Goal: Task Accomplishment & Management: Complete application form

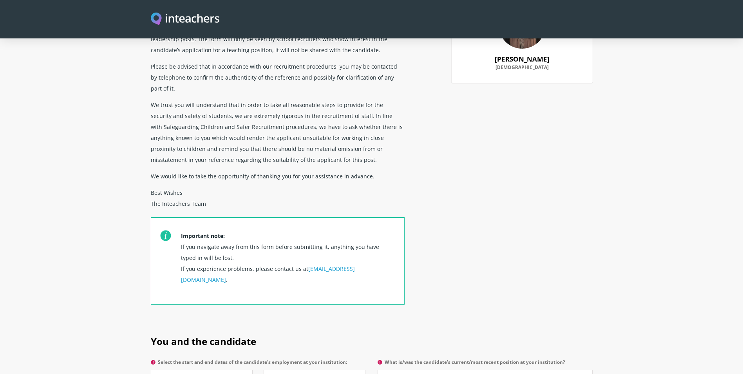
scroll to position [274, 0]
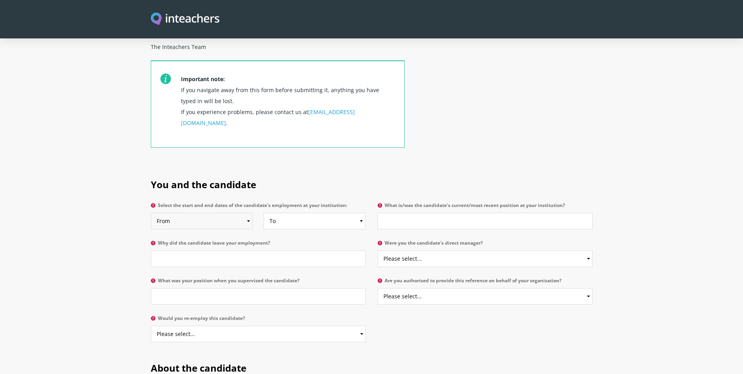
click at [189, 213] on select "From 2025 2024 2023 2022 2021 2020 2019 2018 2017 2016 2015 2014 2013 2012 2011…" at bounding box center [202, 221] width 102 height 16
click at [188, 213] on select "From 2025 2024 2023 2022 2021 2020 2019 2018 2017 2016 2015 2014 2013 2012 2011…" at bounding box center [202, 221] width 102 height 16
select select "2023"
click at [151, 213] on select "From 2025 2024 2023 2022 2021 2020 2019 2018 2017 2016 2015 2014 2013 2012 2011…" at bounding box center [202, 221] width 102 height 16
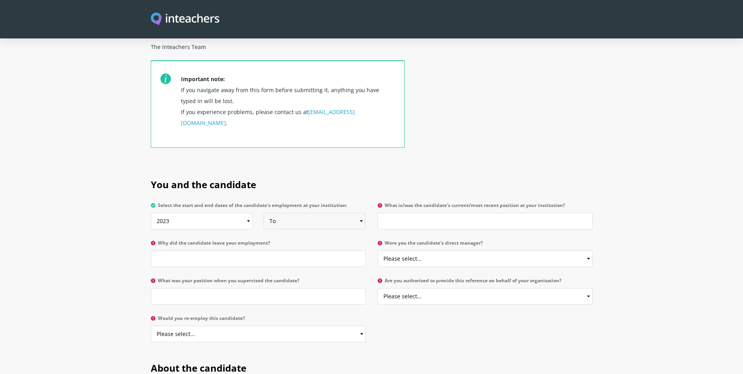
click at [294, 213] on select "To Currently 2025 2024 2023 2022 2021 2020 2019 2018 2017 2016 2015 2014 2013 2…" at bounding box center [314, 221] width 102 height 16
select select "2025"
click at [263, 213] on select "To Currently 2025 2024 2023 2022 2021 2020 2019 2018 2017 2016 2015 2014 2013 2…" at bounding box center [314, 221] width 102 height 16
click at [464, 213] on input "What is/was the candidate's current/most recent position at your institution?" at bounding box center [484, 221] width 215 height 16
type input "Executive Assistant"
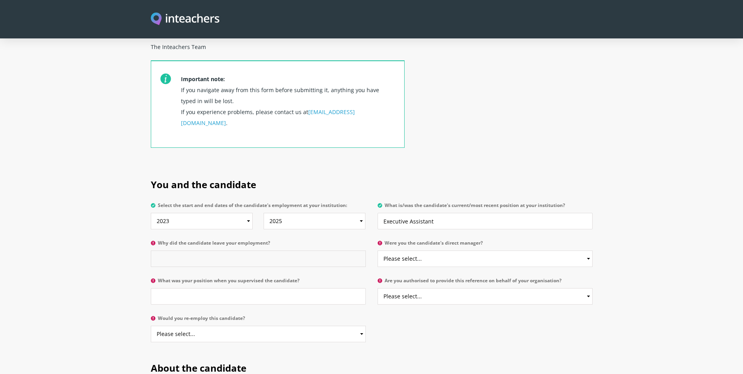
click at [244, 250] on input "Why did the candidate leave your employment?" at bounding box center [258, 258] width 215 height 16
type input "G"
type input "Change of career"
click at [408, 250] on select "Please select... Yes No" at bounding box center [484, 258] width 215 height 16
select select "No"
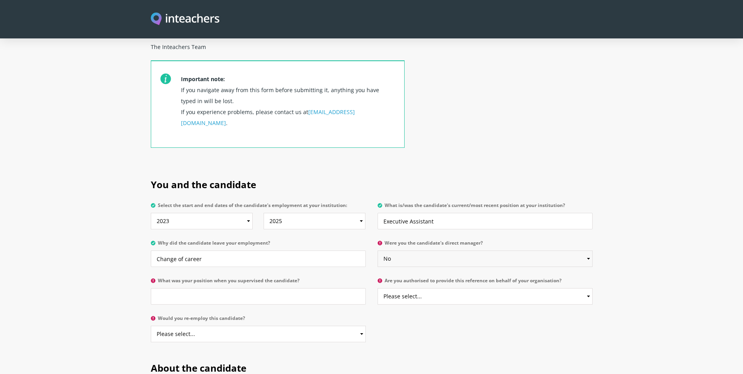
click at [377, 250] on select "Please select... Yes No" at bounding box center [484, 258] width 215 height 16
click at [240, 288] on input "What was your position when you supervised the candidate?" at bounding box center [258, 296] width 215 height 16
type input "F"
type input "Head of Finance"
click at [448, 288] on select "Please select... Yes No" at bounding box center [484, 296] width 215 height 16
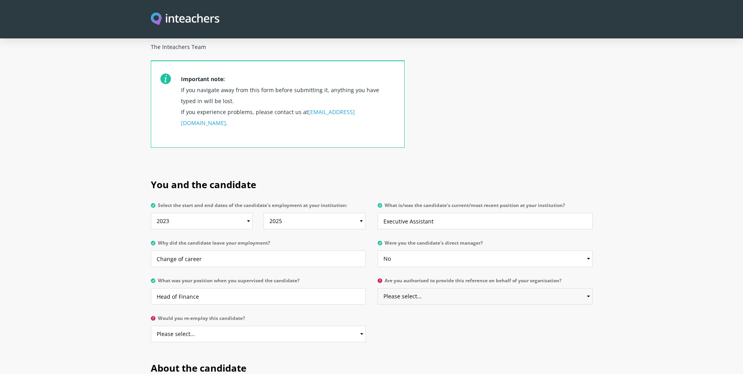
select select "Yes"
click at [377, 288] on select "Please select... Yes No" at bounding box center [484, 296] width 215 height 16
click at [298, 325] on select "Please select... Yes No" at bounding box center [258, 333] width 215 height 16
select select "Yes"
click at [151, 325] on select "Please select... Yes No" at bounding box center [258, 333] width 215 height 16
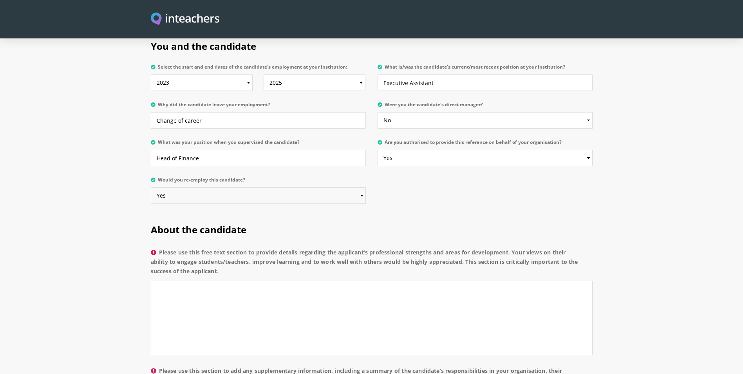
scroll to position [470, 0]
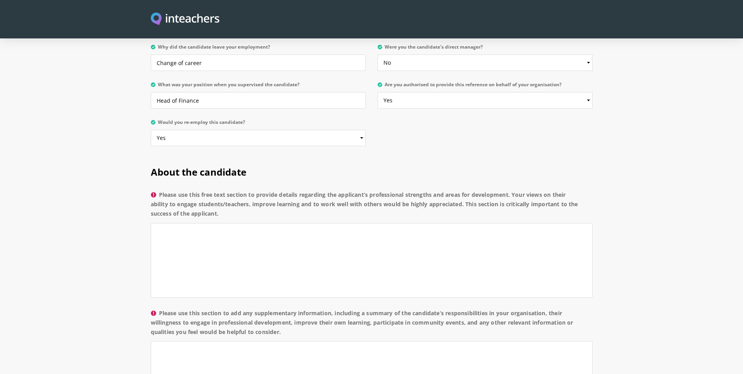
drag, startPoint x: 223, startPoint y: 193, endPoint x: 161, endPoint y: 172, distance: 65.5
click at [161, 190] on label "Please use this free text section to provide details regarding the applicant’s …" at bounding box center [372, 206] width 442 height 33
copy label "Please use this free text section to provide details regarding the applicant’s …"
click at [431, 231] on textarea "Please use this free text section to provide details regarding the applicant’s …" at bounding box center [372, 260] width 442 height 74
paste textarea "[PERSON_NAME] is a highly dedicated and capable professional with excellent int…"
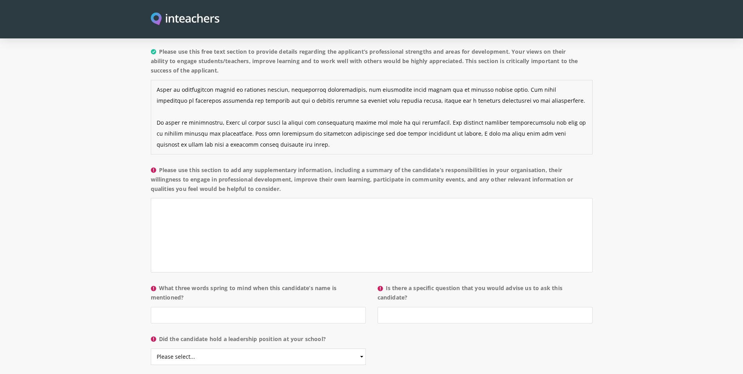
scroll to position [626, 0]
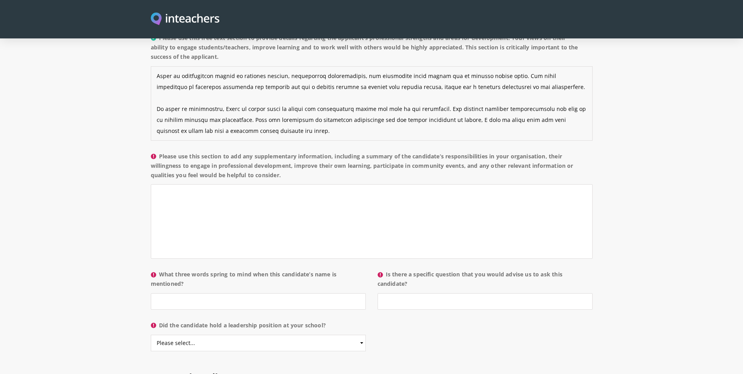
type textarea "[PERSON_NAME] is a highly dedicated and capable professional with excellent int…"
click at [162, 152] on label "Please use this section to add any supplementary information, including a summa…" at bounding box center [372, 168] width 442 height 33
click at [162, 184] on textarea "Please use this section to add any supplementary information, including a summa…" at bounding box center [372, 221] width 442 height 74
drag, startPoint x: 162, startPoint y: 134, endPoint x: 294, endPoint y: 154, distance: 133.6
click at [294, 154] on label "Please use this section to add any supplementary information, including a summa…" at bounding box center [372, 168] width 442 height 33
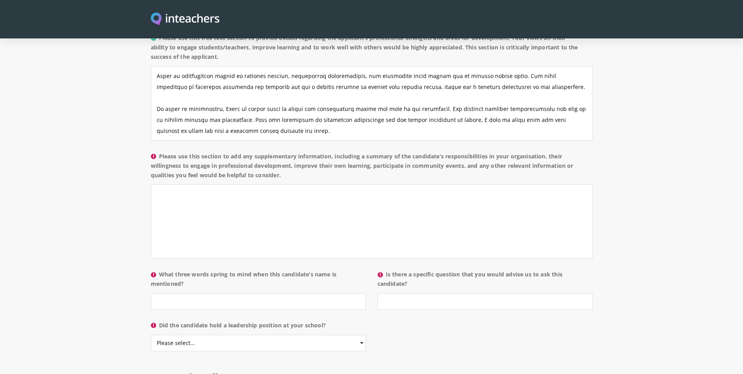
copy label "Please use this section to add any supplementary information, including a summa…"
click at [369, 218] on textarea "Please use this section to add any supplementary information, including a summa…" at bounding box center [372, 221] width 442 height 74
paste textarea "During her time with our organization, [PERSON_NAME] was responsible for suppor…"
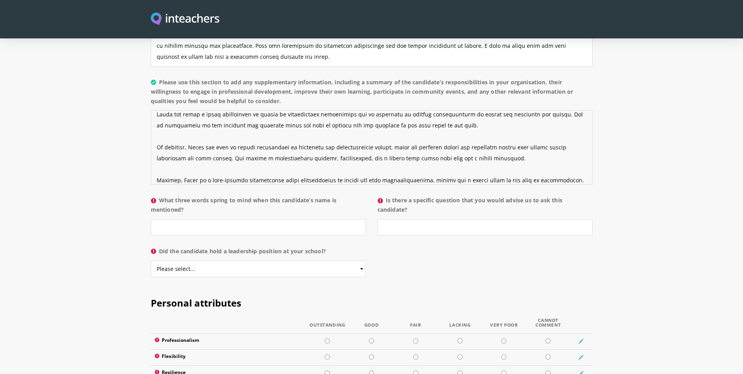
scroll to position [783, 0]
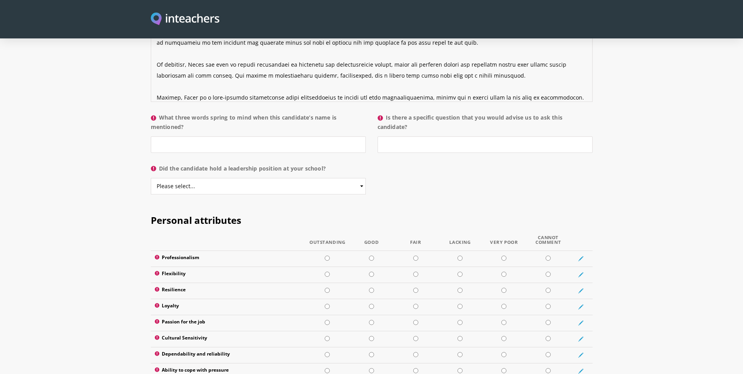
type textarea "During her time with our organization, [PERSON_NAME] was responsible for suppor…"
drag, startPoint x: 164, startPoint y: 96, endPoint x: 177, endPoint y: 97, distance: 13.0
click at [177, 113] on label "What three words spring to mind when this candidate’s name is mentioned?" at bounding box center [258, 124] width 215 height 23
drag, startPoint x: 177, startPoint y: 97, endPoint x: 196, endPoint y: 108, distance: 22.2
click at [196, 113] on label "What three words spring to mind when this candidate’s name is mentioned?" at bounding box center [258, 124] width 215 height 23
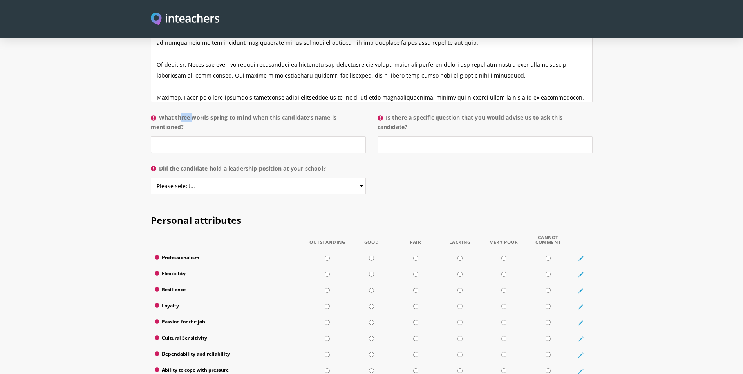
copy label "What three words spring to mind when this candidate’s name is mentioned?"
click at [220, 136] on input "What three words spring to mind when this candidate’s name is mentioned?" at bounding box center [258, 144] width 215 height 16
paste input "Collaborative, Reliable, Dedicated"
type input "Collaborative, Reliable, Dedicated"
drag, startPoint x: 388, startPoint y: 94, endPoint x: 423, endPoint y: 106, distance: 36.7
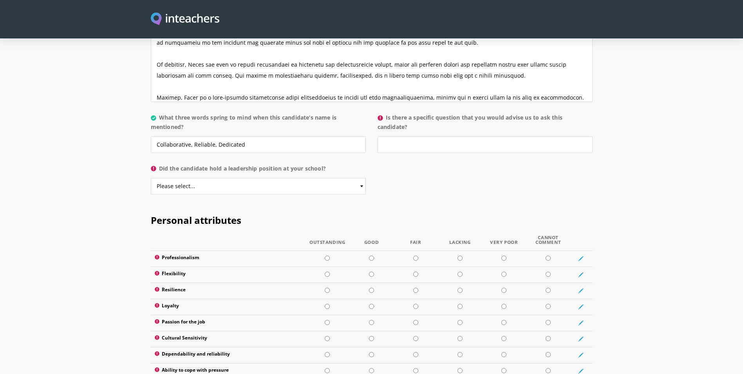
click at [423, 113] on label "Is there a specific question that you would advise us to ask this candidate?" at bounding box center [484, 124] width 215 height 23
drag, startPoint x: 423, startPoint y: 106, endPoint x: 414, endPoint y: 106, distance: 8.6
click at [414, 113] on label "Is there a specific question that you would advise us to ask this candidate?" at bounding box center [484, 124] width 215 height 23
drag, startPoint x: 414, startPoint y: 106, endPoint x: 411, endPoint y: 117, distance: 12.2
click at [411, 136] on input "Is there a specific question that you would advise us to ask this candidate?" at bounding box center [484, 144] width 215 height 16
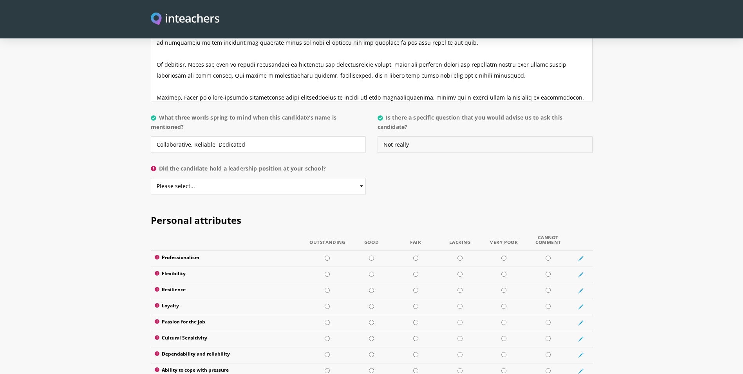
type input "Not really"
click at [271, 178] on select "Please select... Yes No" at bounding box center [258, 186] width 215 height 16
click at [151, 178] on select "Please select... Yes No" at bounding box center [258, 186] width 215 height 16
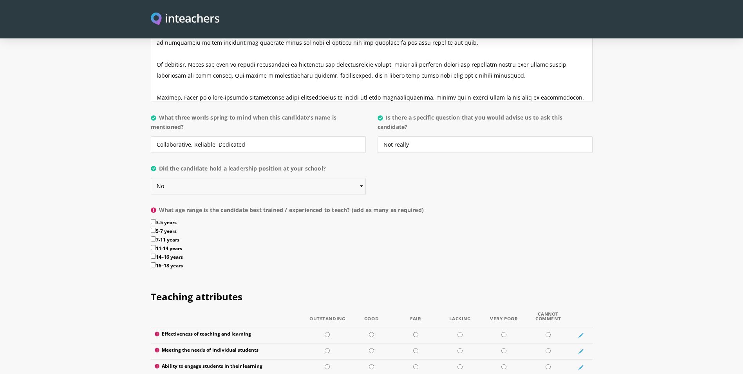
click at [212, 178] on select "Please select... Yes No" at bounding box center [258, 186] width 215 height 16
click at [151, 178] on select "Please select... Yes No" at bounding box center [258, 186] width 215 height 16
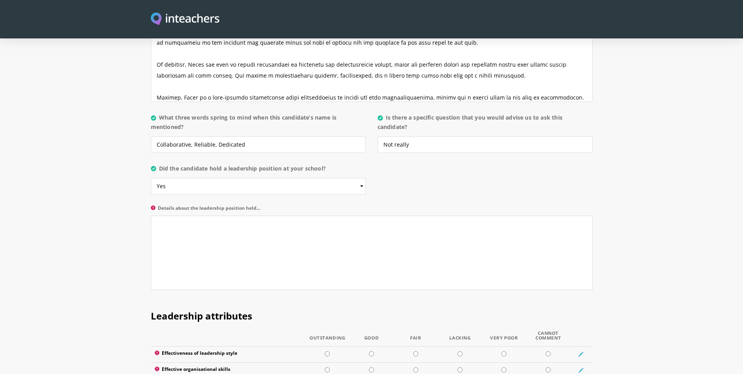
click at [85, 188] on section "About the candidate Please use this free text section to provide details regard…" at bounding box center [371, 69] width 743 height 457
click at [77, 195] on section "About the candidate Please use this free text section to provide details regard…" at bounding box center [371, 69] width 743 height 457
click at [209, 178] on select "Please select... Yes No" at bounding box center [258, 186] width 215 height 16
select select "No"
click at [151, 178] on select "Please select... Yes No" at bounding box center [258, 186] width 215 height 16
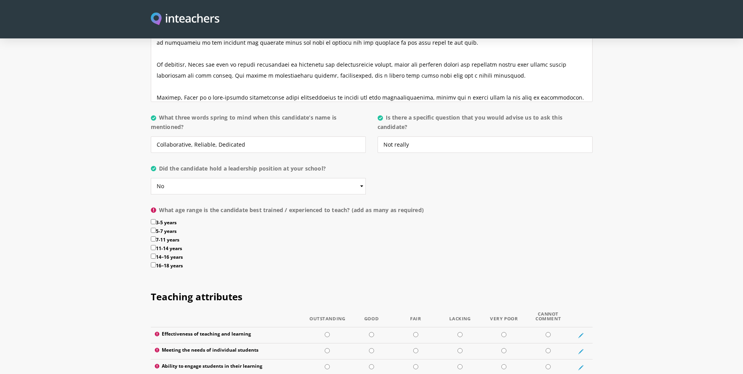
click at [98, 188] on section "About the candidate Please use this free text section to provide details regard…" at bounding box center [371, 60] width 743 height 438
click at [155, 219] on input "3-5 years" at bounding box center [153, 221] width 5 height 5
checkbox input "true"
click at [26, 191] on section "About the candidate Please use this free text section to provide details regard…" at bounding box center [371, 60] width 743 height 438
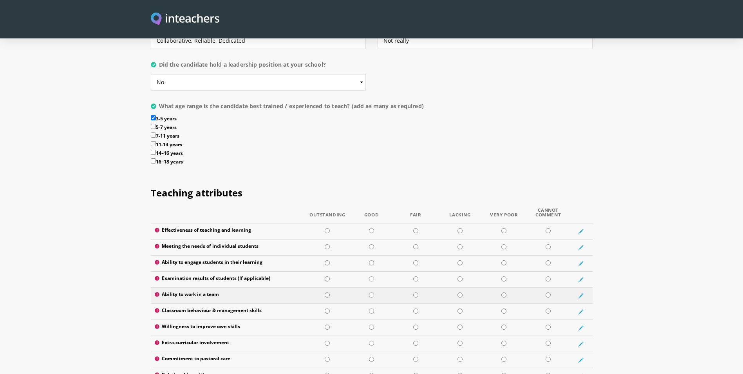
scroll to position [901, 0]
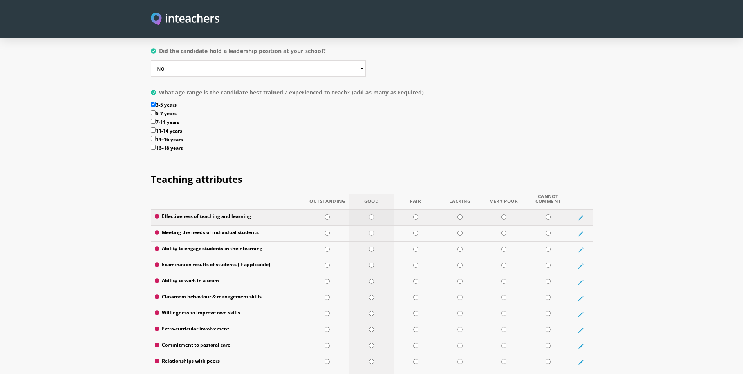
click at [370, 214] on input "radio" at bounding box center [371, 216] width 5 height 5
radio input "true"
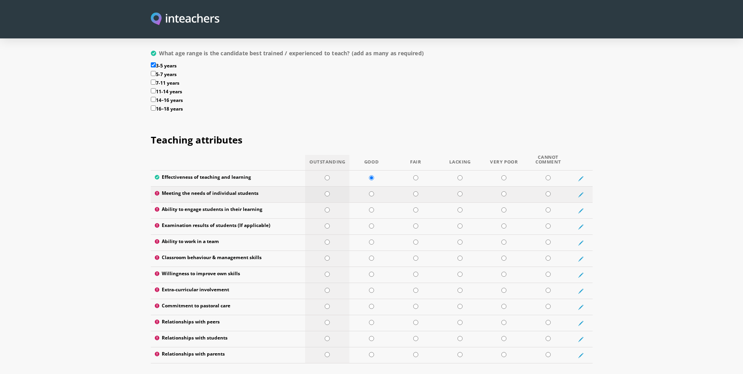
click at [328, 191] on input "radio" at bounding box center [327, 193] width 5 height 5
radio input "true"
click at [327, 207] on input "radio" at bounding box center [327, 209] width 5 height 5
radio input "true"
click at [372, 223] on input "radio" at bounding box center [371, 225] width 5 height 5
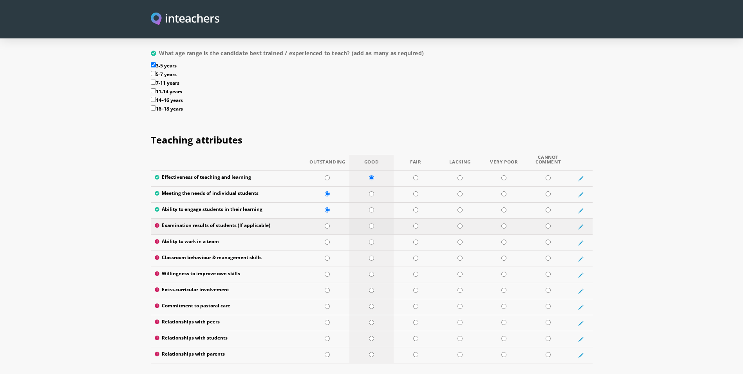
radio input "true"
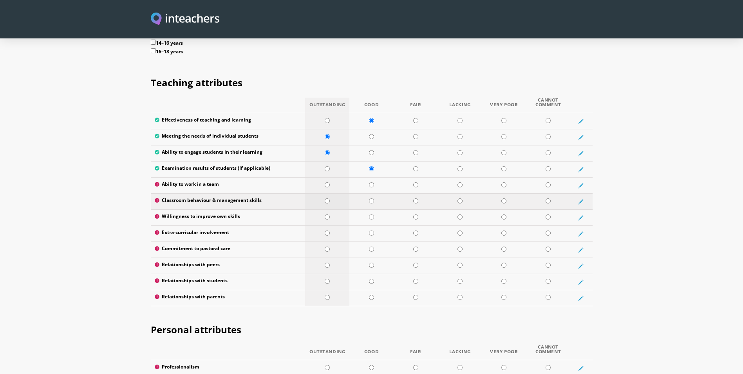
scroll to position [1018, 0]
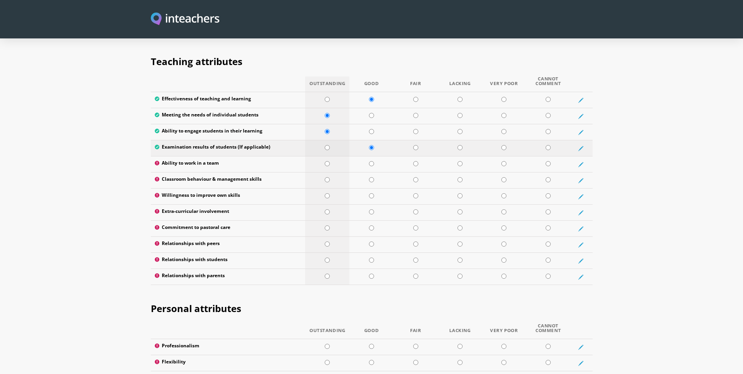
click at [327, 145] on input "radio" at bounding box center [327, 147] width 5 height 5
radio input "true"
click at [371, 145] on input "radio" at bounding box center [371, 147] width 5 height 5
radio input "true"
click at [330, 161] on input "radio" at bounding box center [327, 163] width 5 height 5
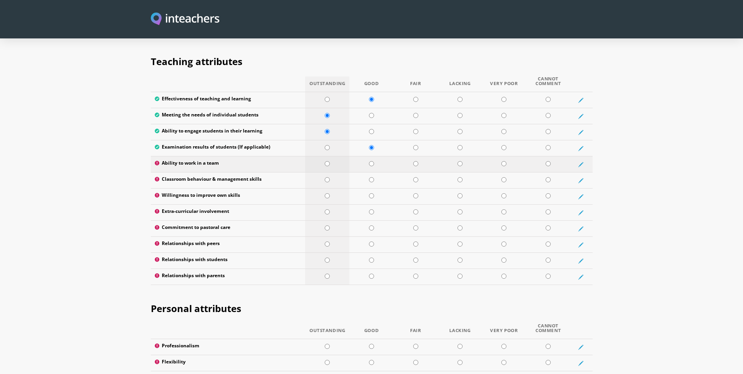
radio input "true"
click at [328, 177] on input "radio" at bounding box center [327, 179] width 5 height 5
radio input "true"
click at [327, 193] on input "radio" at bounding box center [327, 195] width 5 height 5
radio input "true"
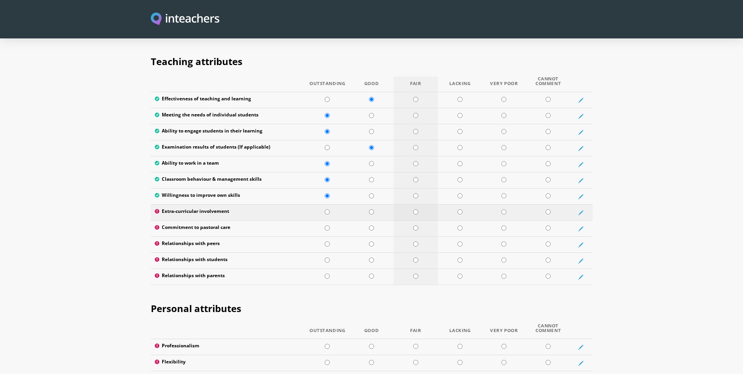
click at [417, 209] on input "radio" at bounding box center [415, 211] width 5 height 5
radio input "true"
click at [372, 225] on input "radio" at bounding box center [371, 227] width 5 height 5
radio input "true"
click at [549, 225] on input "radio" at bounding box center [547, 227] width 5 height 5
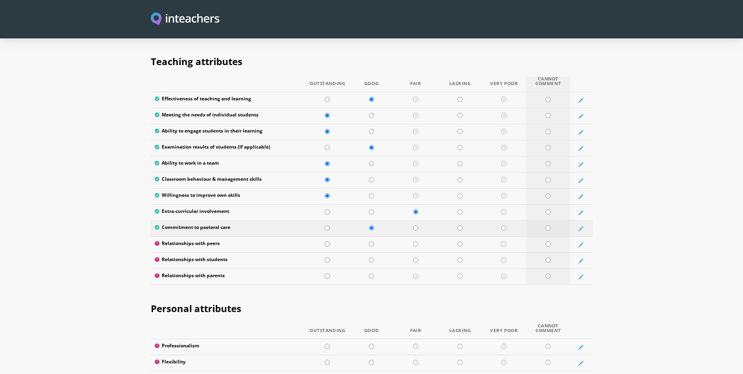
radio input "true"
click at [326, 241] on input "radio" at bounding box center [327, 243] width 5 height 5
radio input "true"
click at [369, 257] on input "radio" at bounding box center [371, 259] width 5 height 5
radio input "true"
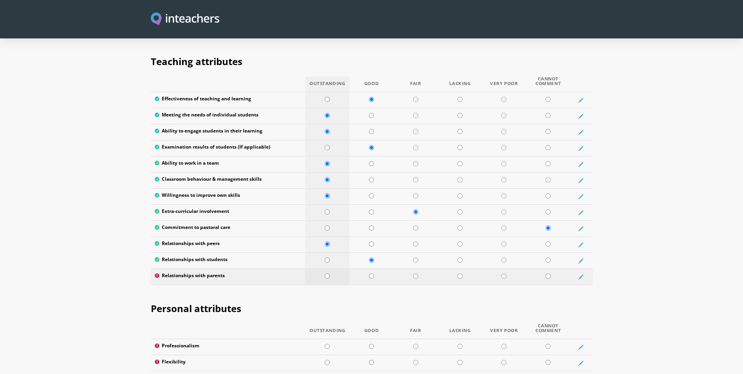
click at [328, 273] on input "radio" at bounding box center [327, 275] width 5 height 5
radio input "true"
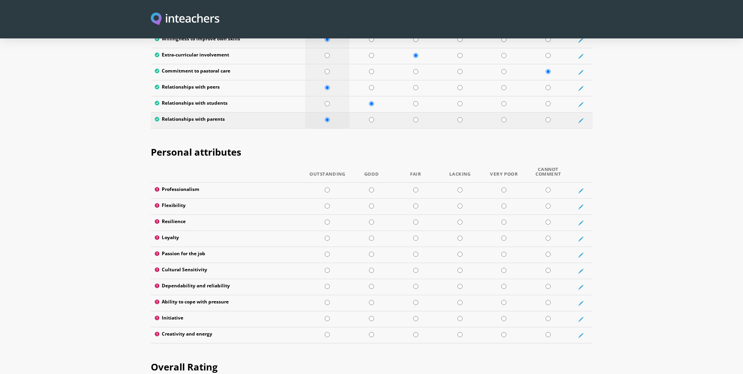
scroll to position [1175, 0]
click at [325, 187] on input "radio" at bounding box center [327, 189] width 5 height 5
radio input "true"
click at [329, 203] on input "radio" at bounding box center [327, 205] width 5 height 5
radio input "true"
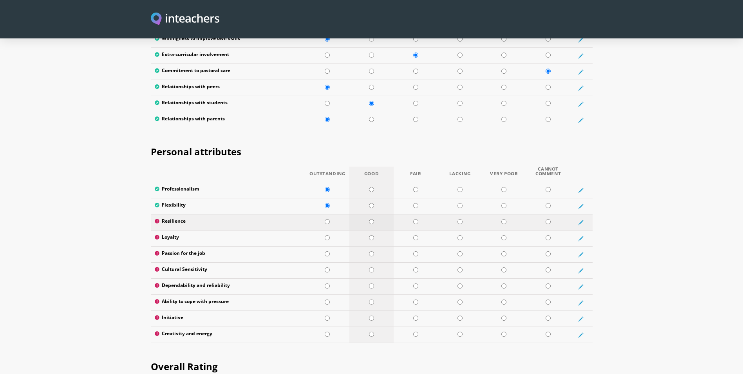
click at [372, 219] on input "radio" at bounding box center [371, 221] width 5 height 5
radio input "true"
click at [328, 235] on input "radio" at bounding box center [327, 237] width 5 height 5
radio input "true"
click at [327, 251] on input "radio" at bounding box center [327, 253] width 5 height 5
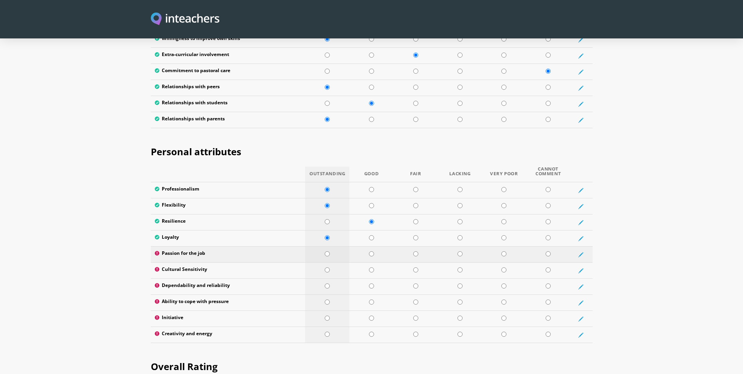
radio input "true"
click at [373, 267] on input "radio" at bounding box center [371, 269] width 5 height 5
radio input "true"
click at [327, 283] on input "radio" at bounding box center [327, 285] width 5 height 5
radio input "true"
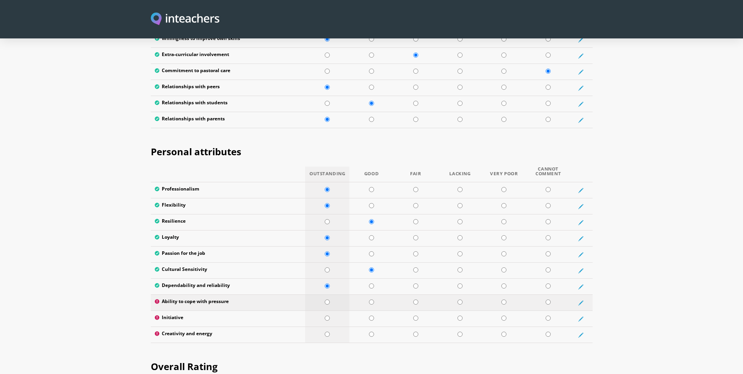
click at [328, 299] on input "radio" at bounding box center [327, 301] width 5 height 5
radio input "true"
click at [372, 315] on input "radio" at bounding box center [371, 317] width 5 height 5
radio input "true"
click at [326, 331] on input "radio" at bounding box center [327, 333] width 5 height 5
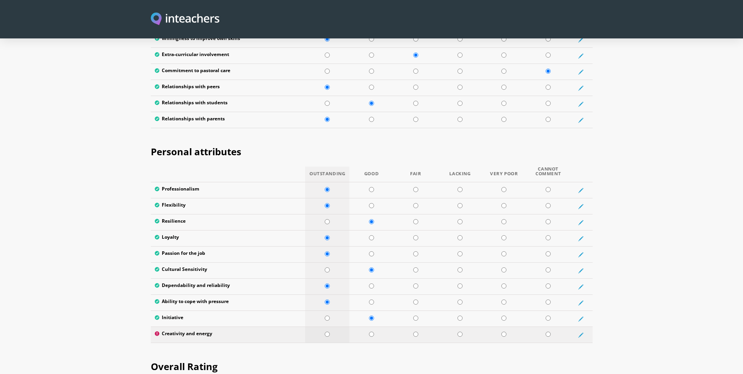
radio input "true"
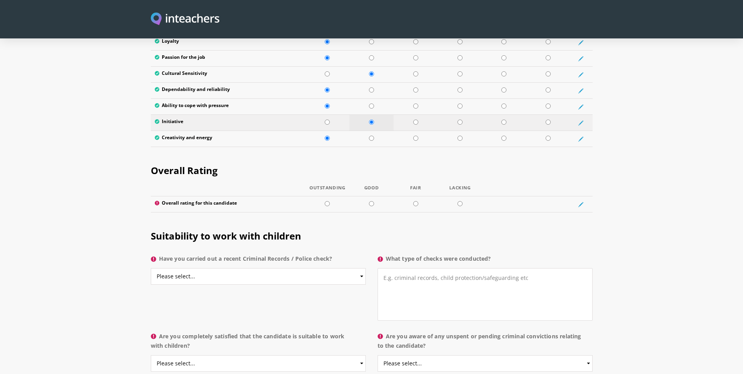
scroll to position [1409, 0]
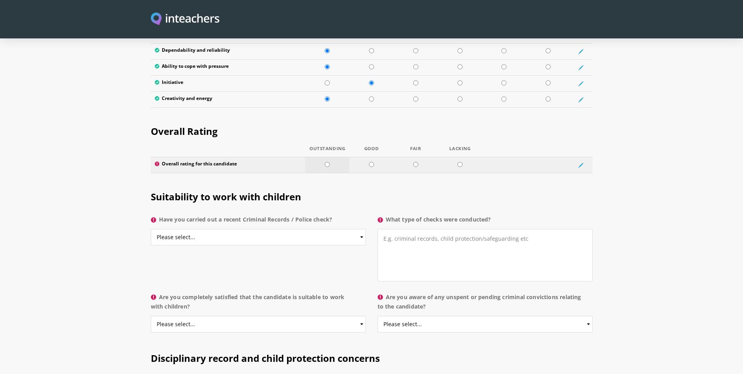
click at [327, 162] on input "radio" at bounding box center [327, 164] width 5 height 5
radio input "true"
click at [237, 229] on select "Please select... Yes No Do not know" at bounding box center [258, 237] width 215 height 16
select select "No"
click at [151, 229] on select "Please select... Yes No Do not know" at bounding box center [258, 237] width 215 height 16
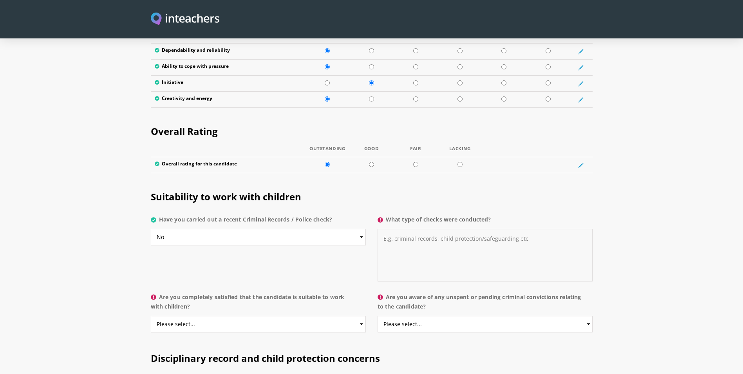
click at [478, 235] on textarea "What type of checks were conducted?" at bounding box center [484, 255] width 215 height 52
type textarea "M"
type textarea "NA"
click at [23, 232] on section "Suitability to work with children Have you carried out a recent Criminal Record…" at bounding box center [371, 259] width 743 height 161
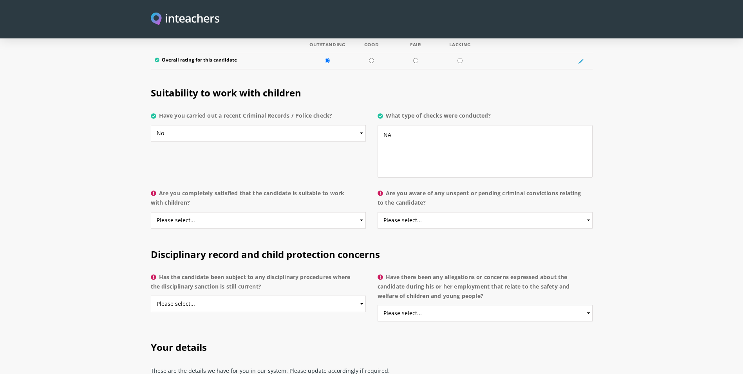
scroll to position [1527, 0]
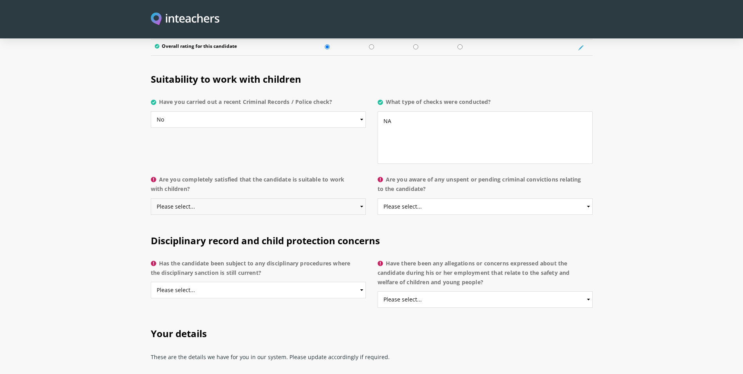
click at [236, 198] on select "Please select... Yes No Do not know" at bounding box center [258, 206] width 215 height 16
select select "Yes"
click at [151, 198] on select "Please select... Yes No Do not know" at bounding box center [258, 206] width 215 height 16
click at [431, 198] on select "Please select... Yes No Do not know" at bounding box center [484, 206] width 215 height 16
select select "No"
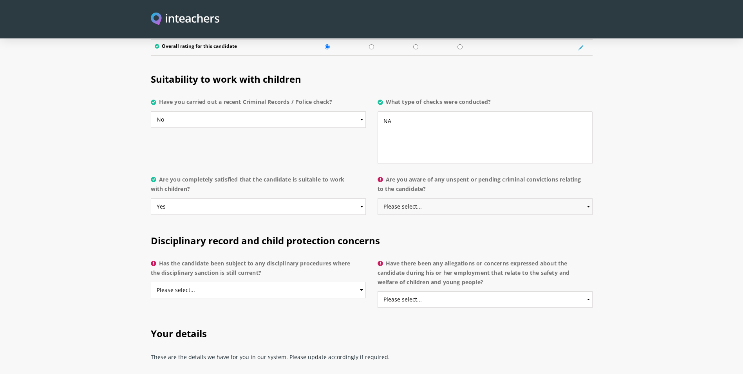
click at [377, 198] on select "Please select... Yes No Do not know" at bounding box center [484, 206] width 215 height 16
click at [33, 229] on section "Disciplinary record and child protection concerns Has the candidate been subjec…" at bounding box center [371, 268] width 743 height 93
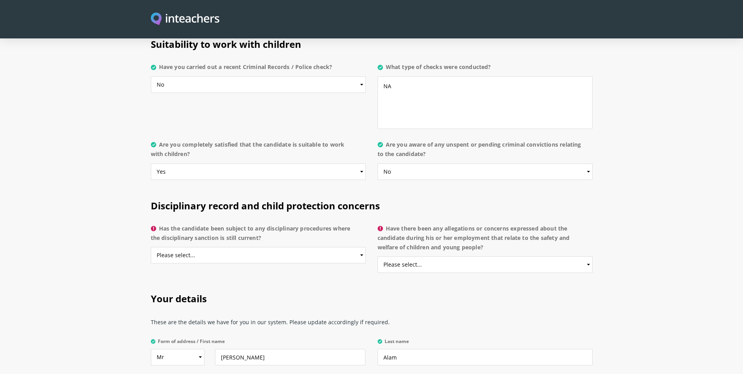
scroll to position [1605, 0]
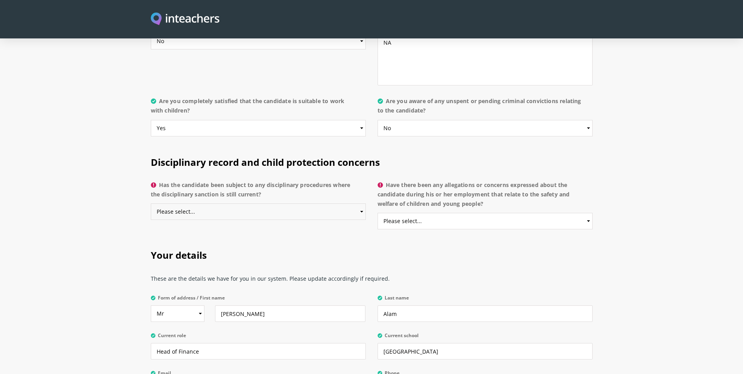
click at [205, 203] on select "Please select... Yes No Do not know" at bounding box center [258, 211] width 215 height 16
click at [151, 203] on select "Please select... Yes No Do not know" at bounding box center [258, 211] width 215 height 16
drag, startPoint x: 278, startPoint y: 192, endPoint x: 271, endPoint y: 199, distance: 9.7
click at [278, 203] on select "Please select... Yes No Do not know" at bounding box center [258, 211] width 215 height 16
select select "Do not know"
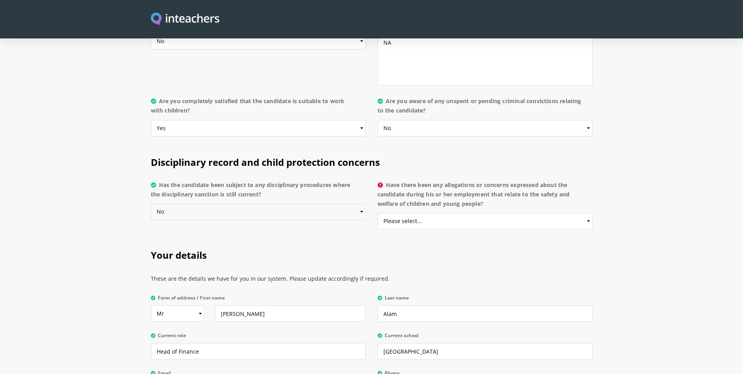
click at [151, 203] on select "Please select... Yes No Do not know" at bounding box center [258, 211] width 215 height 16
click at [425, 213] on select "Please select... Yes No Do not know" at bounding box center [484, 221] width 215 height 16
select select "No"
click at [377, 213] on select "Please select... Yes No Do not know" at bounding box center [484, 221] width 215 height 16
click at [63, 237] on section "Your details These are the details we have for you in our system. Please update…" at bounding box center [371, 339] width 743 height 205
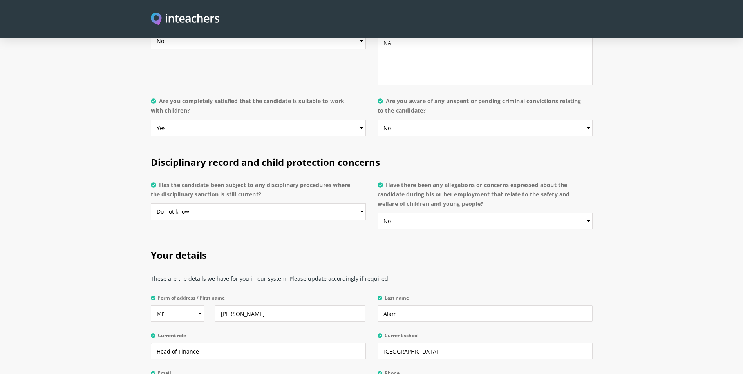
scroll to position [1801, 0]
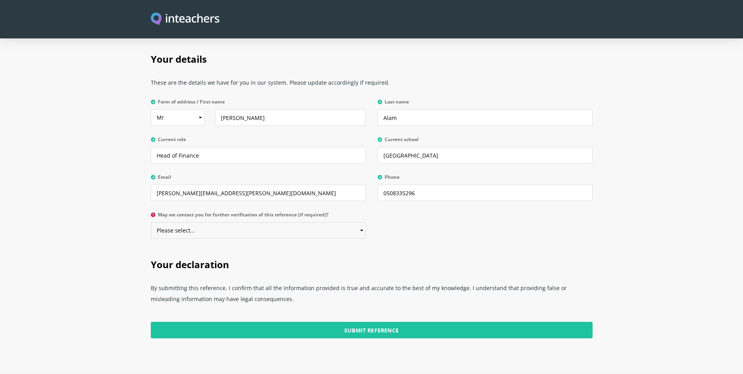
click at [194, 222] on select "Please select... Yes No" at bounding box center [258, 230] width 215 height 16
select select "Yes"
click at [151, 222] on select "Please select... Yes No" at bounding box center [258, 230] width 215 height 16
click at [52, 213] on section "Your details These are the details we have for you in our system. Please update…" at bounding box center [371, 143] width 743 height 205
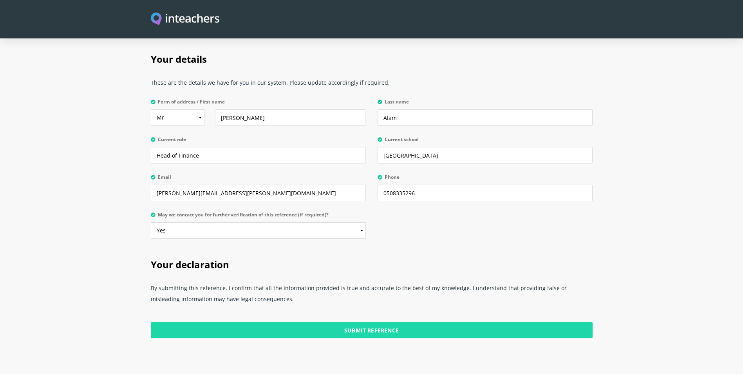
click at [383, 321] on input "Submit Reference" at bounding box center [372, 329] width 442 height 16
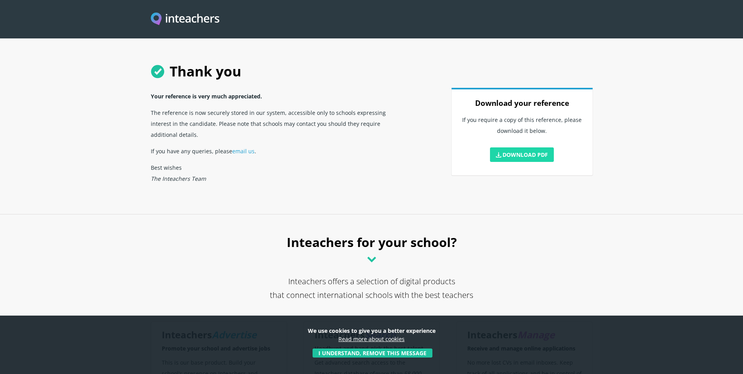
click at [523, 152] on link "Download PDF" at bounding box center [522, 154] width 64 height 14
